Goal: Book appointment/travel/reservation

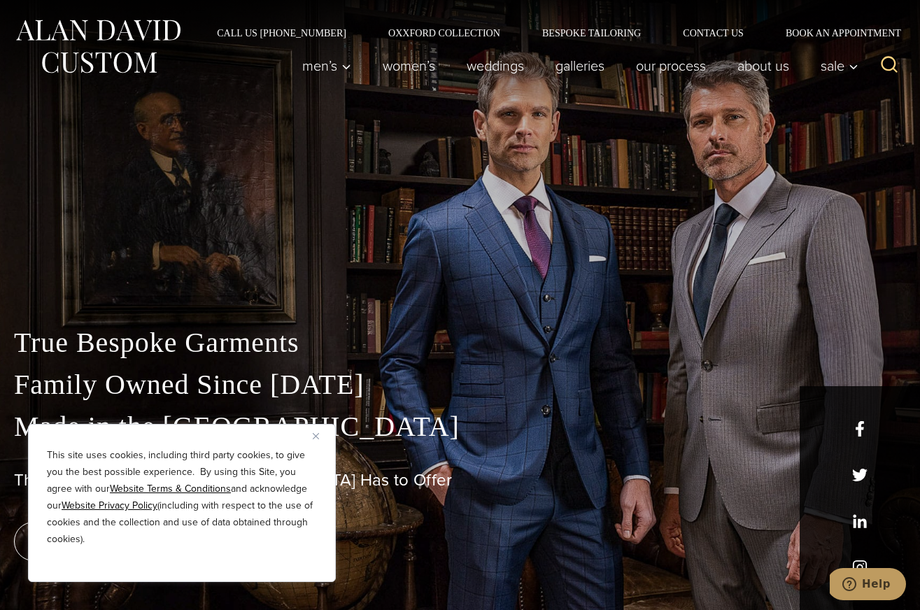
click at [319, 432] on button "Close" at bounding box center [321, 435] width 17 height 17
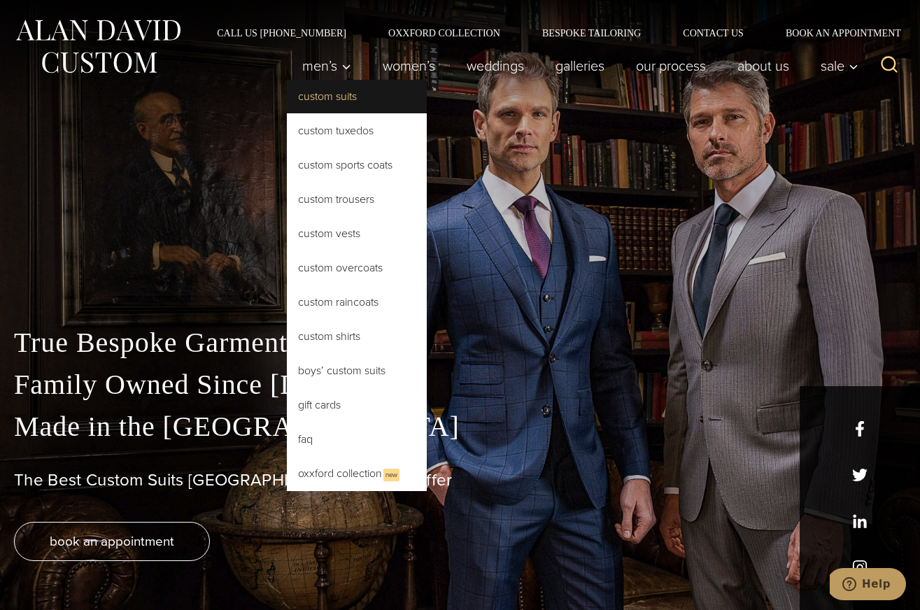
click at [331, 94] on link "Custom Suits" at bounding box center [357, 97] width 140 height 34
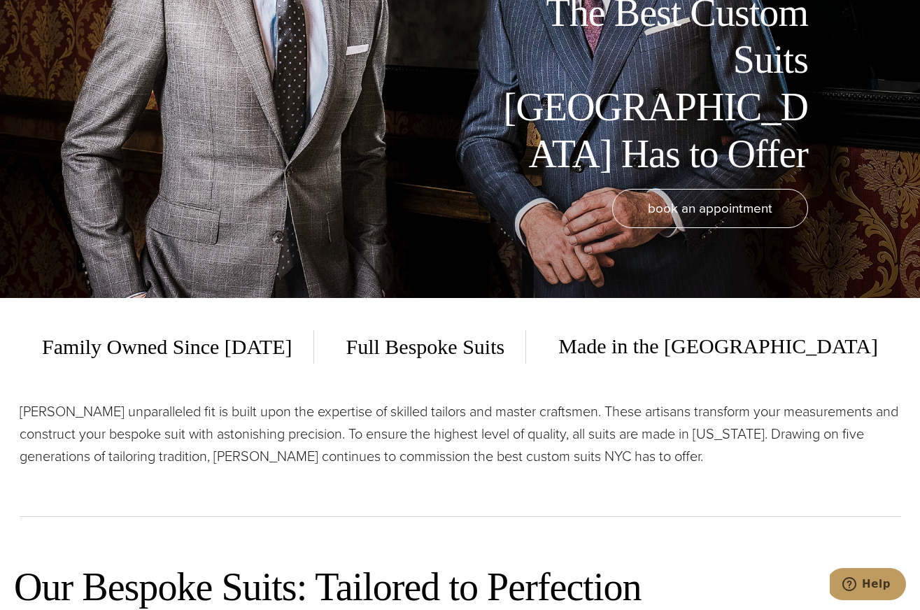
scroll to position [261, 0]
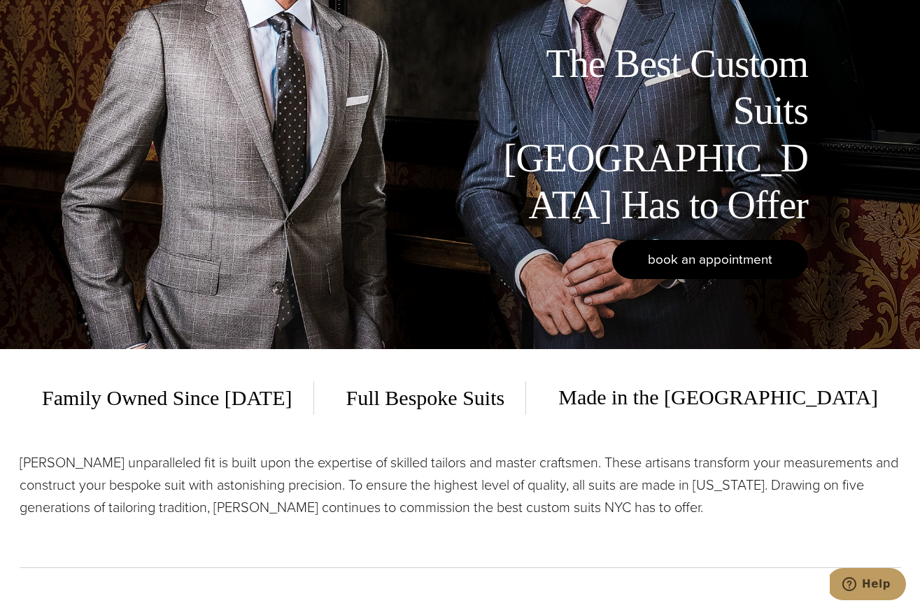
click at [702, 252] on span "book an appointment" at bounding box center [710, 259] width 124 height 20
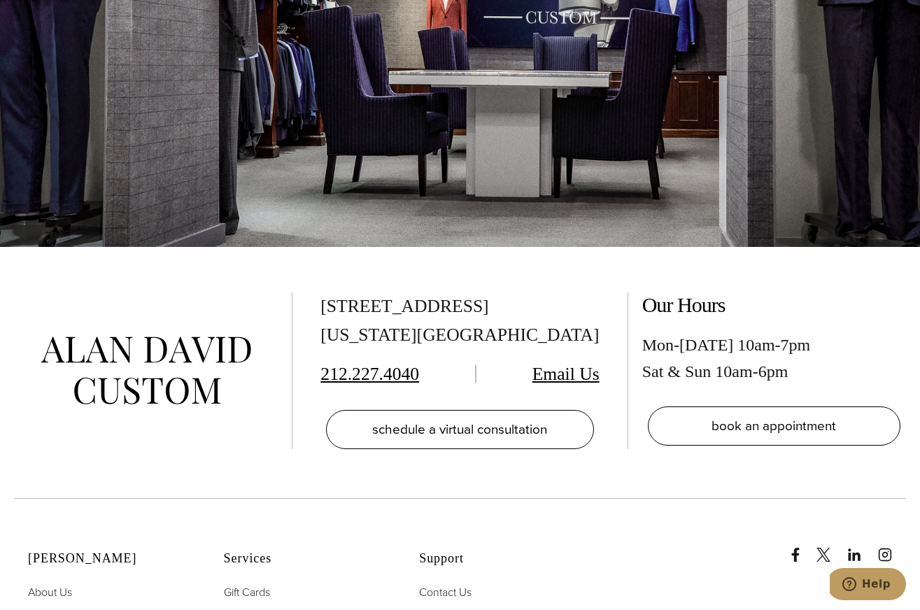
scroll to position [2759, 0]
